Goal: Task Accomplishment & Management: Use online tool/utility

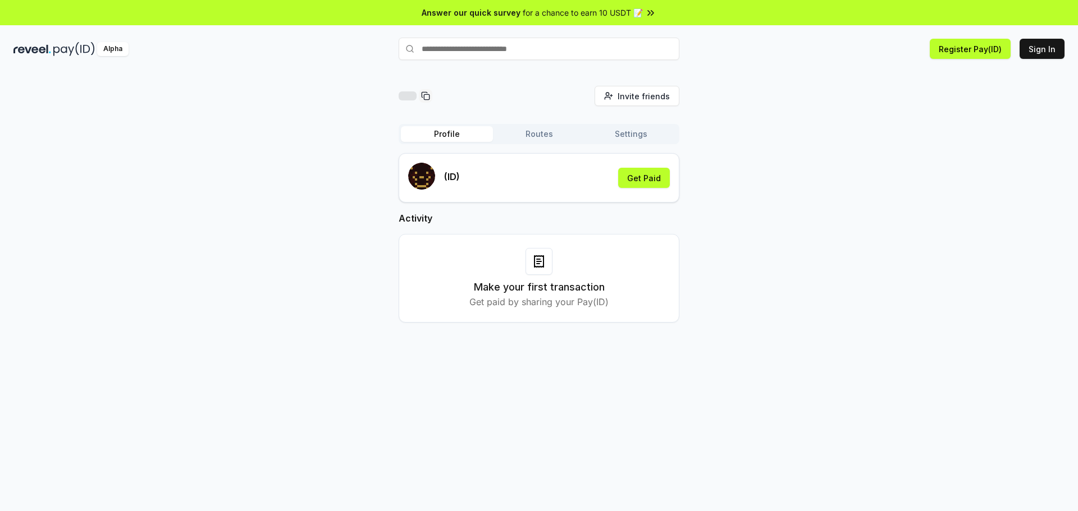
click at [532, 280] on h3 "Make your first transaction" at bounding box center [539, 288] width 131 height 16
click at [620, 243] on div "Make your first transaction Get paid by sharing your Pay(ID)" at bounding box center [539, 278] width 281 height 89
